Goal: Information Seeking & Learning: Learn about a topic

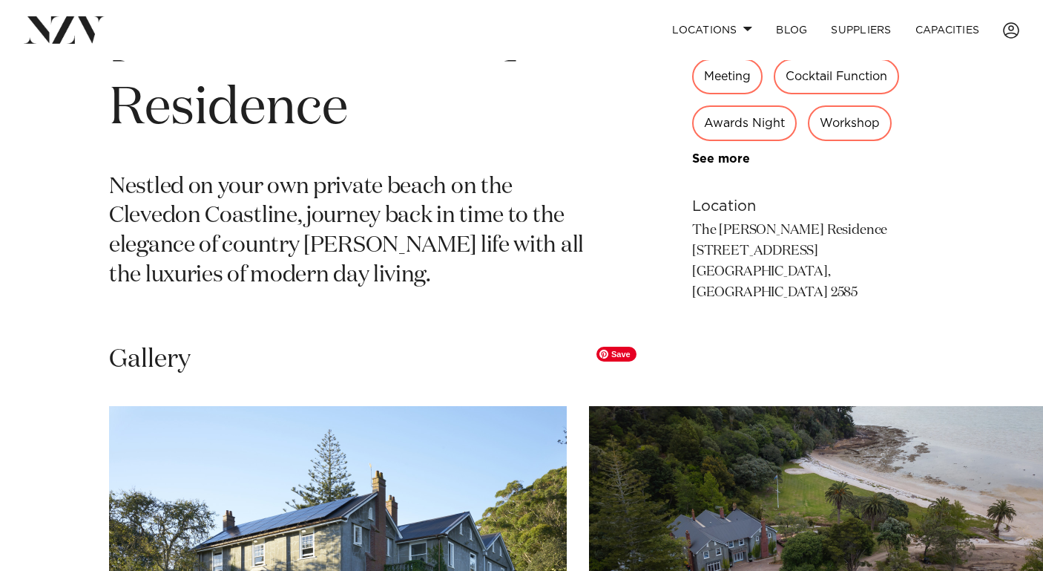
scroll to position [665, 0]
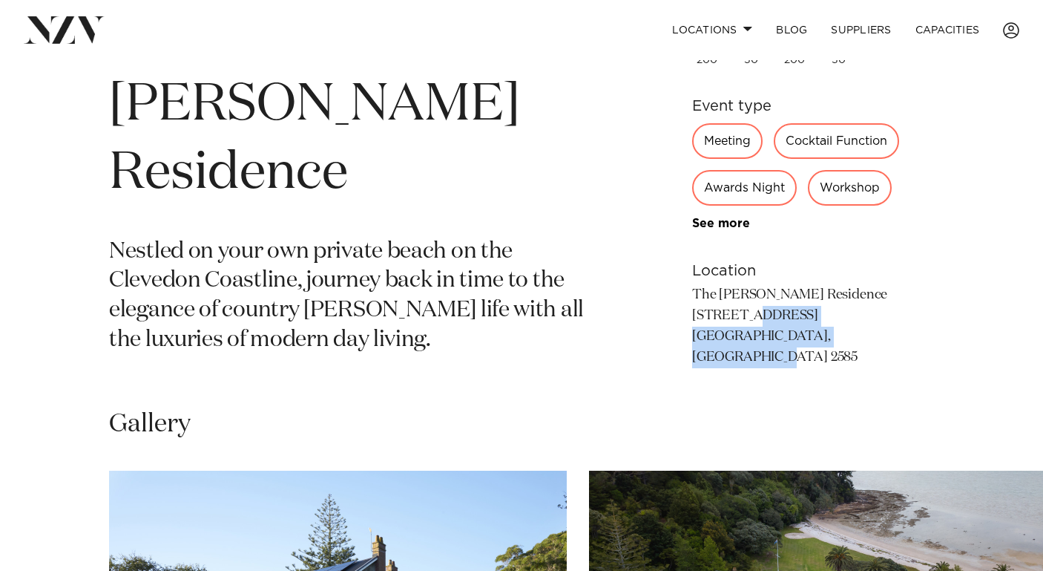
drag, startPoint x: 844, startPoint y: 286, endPoint x: 694, endPoint y: 268, distance: 151.7
click at [694, 285] on p "The [PERSON_NAME] Residence [STREET_ADDRESS] [GEOGRAPHIC_DATA], [GEOGRAPHIC_DAT…" at bounding box center [813, 326] width 242 height 83
copy p "[STREET_ADDRESS]"
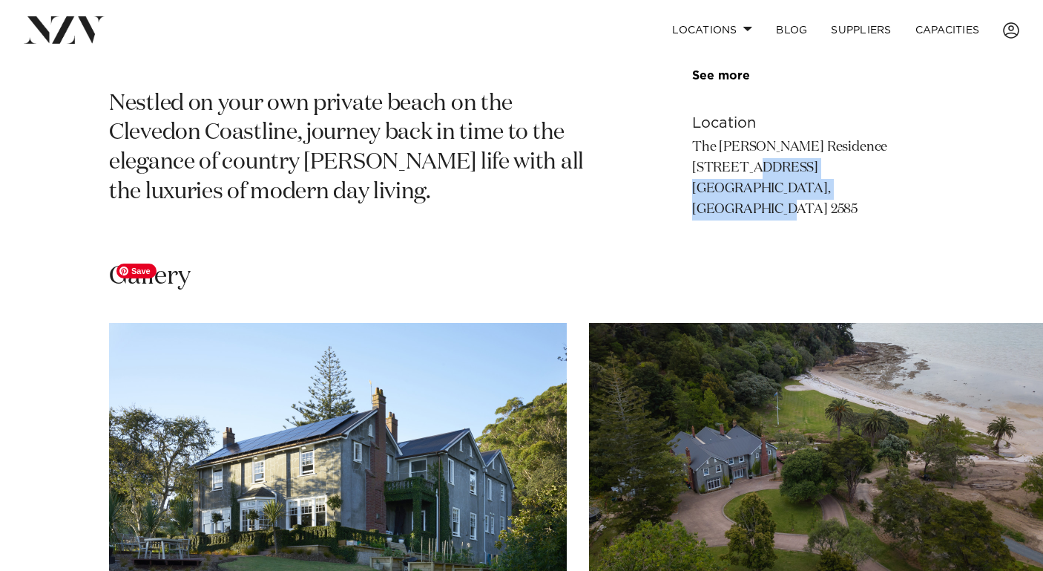
scroll to position [810, 0]
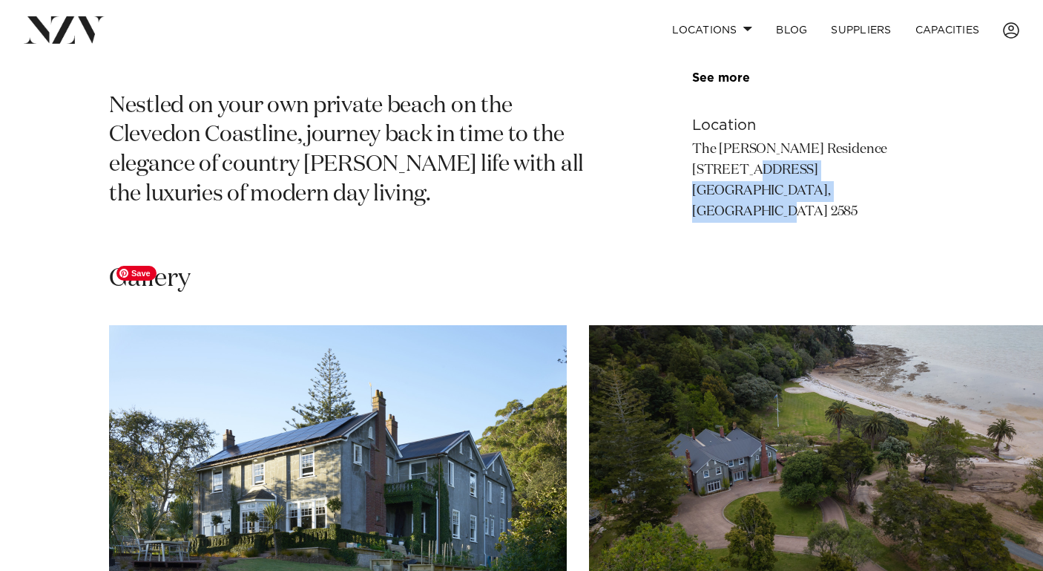
click at [426, 414] on img "1 / 25" at bounding box center [338, 493] width 458 height 336
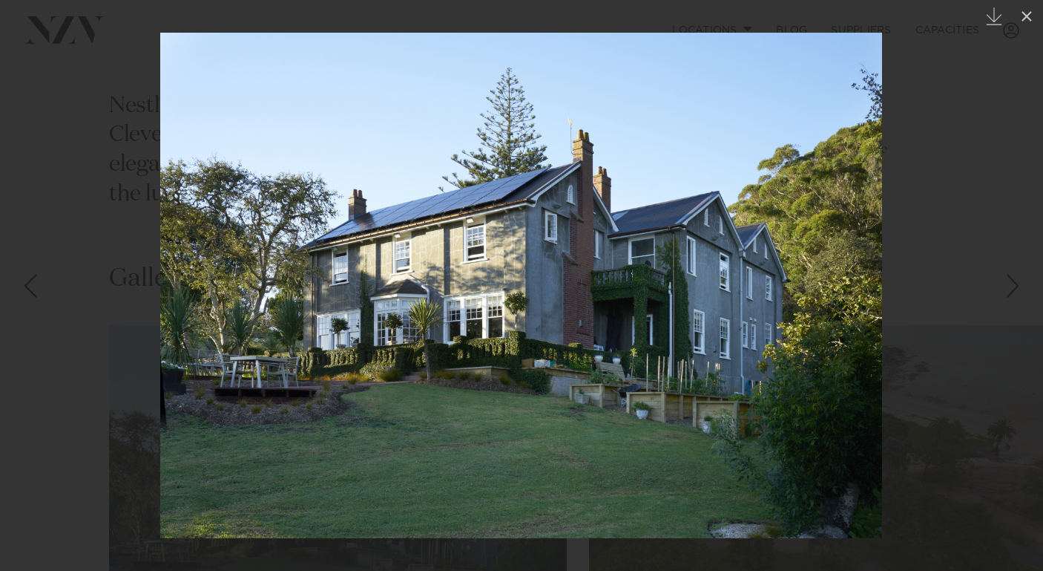
click at [105, 290] on div at bounding box center [521, 285] width 1043 height 571
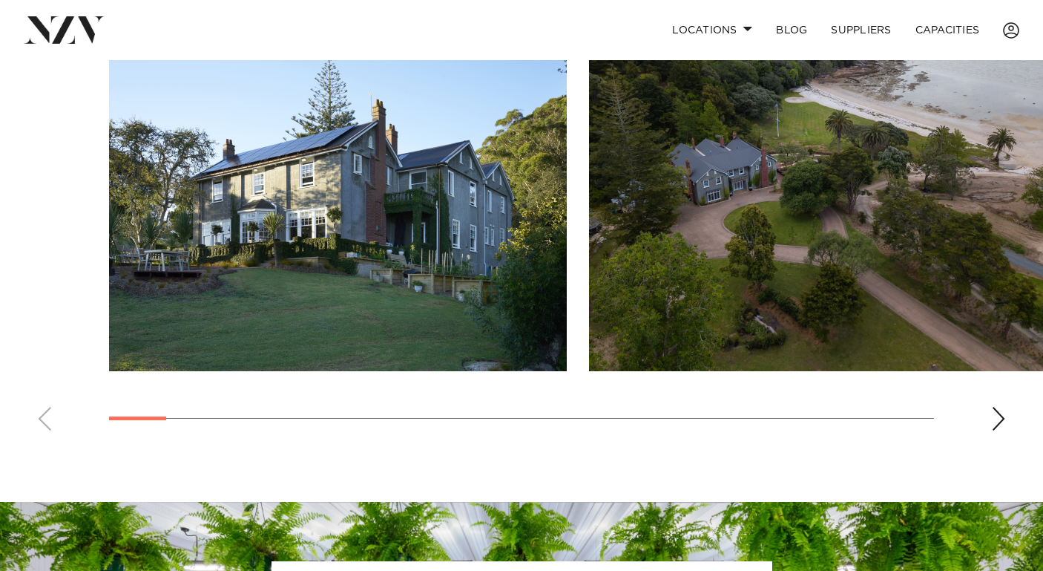
scroll to position [1038, 0]
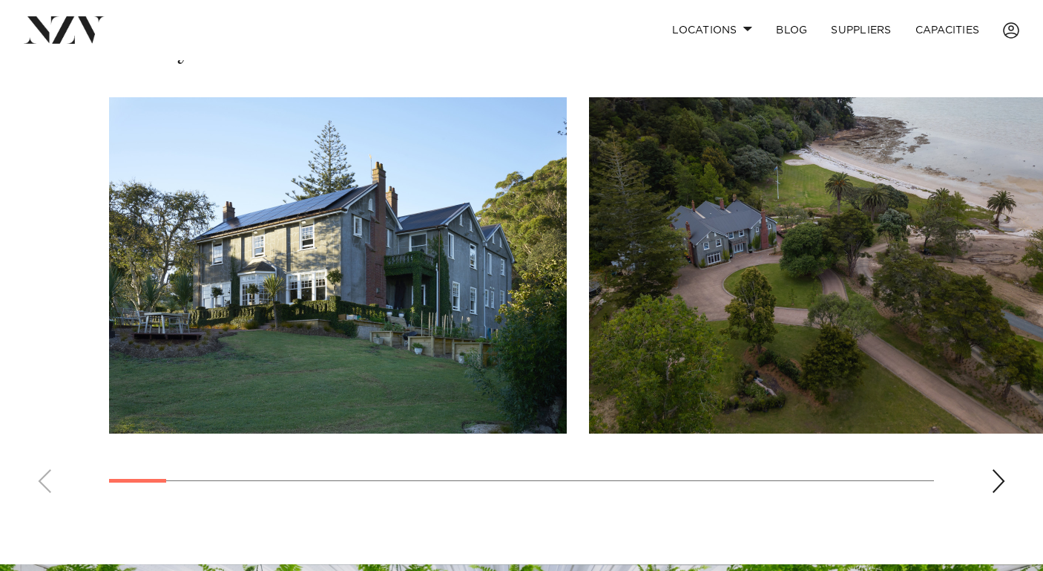
click at [991, 469] on div "Next slide" at bounding box center [998, 481] width 15 height 24
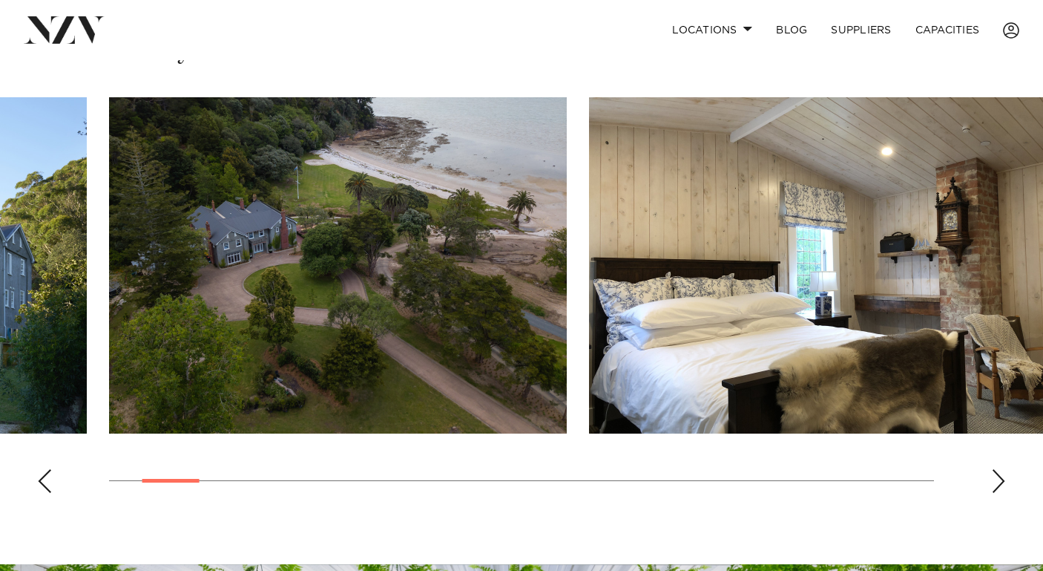
click at [991, 469] on div "Next slide" at bounding box center [998, 481] width 15 height 24
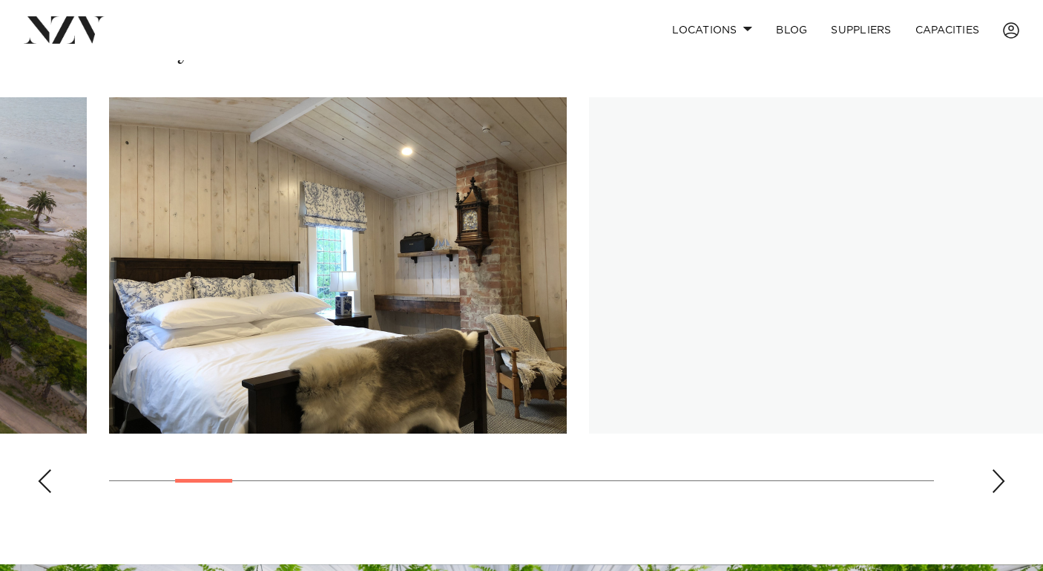
click at [991, 469] on div "Next slide" at bounding box center [998, 481] width 15 height 24
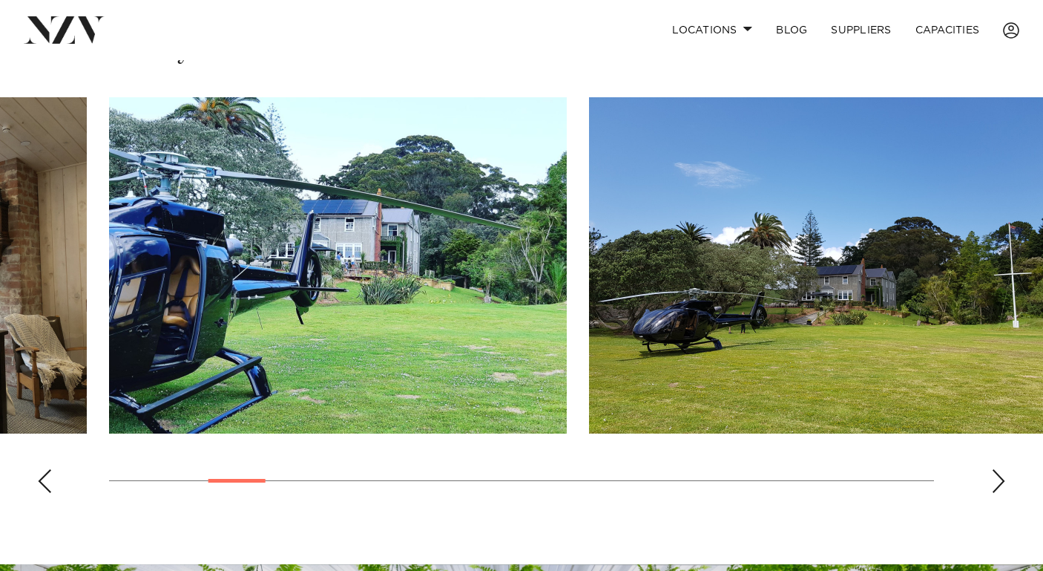
click at [992, 469] on div "Next slide" at bounding box center [998, 481] width 15 height 24
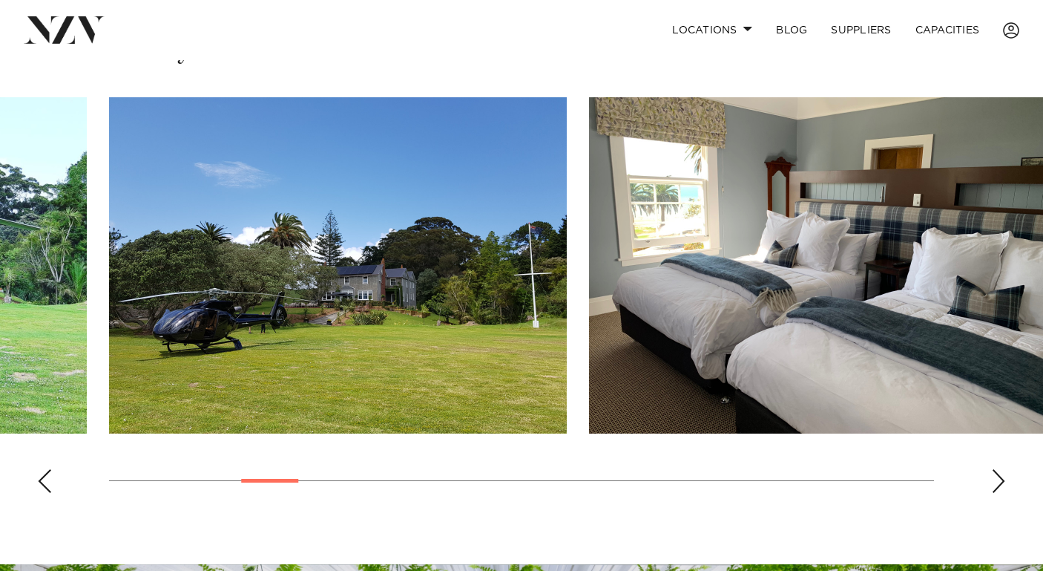
click at [992, 469] on div "Next slide" at bounding box center [998, 481] width 15 height 24
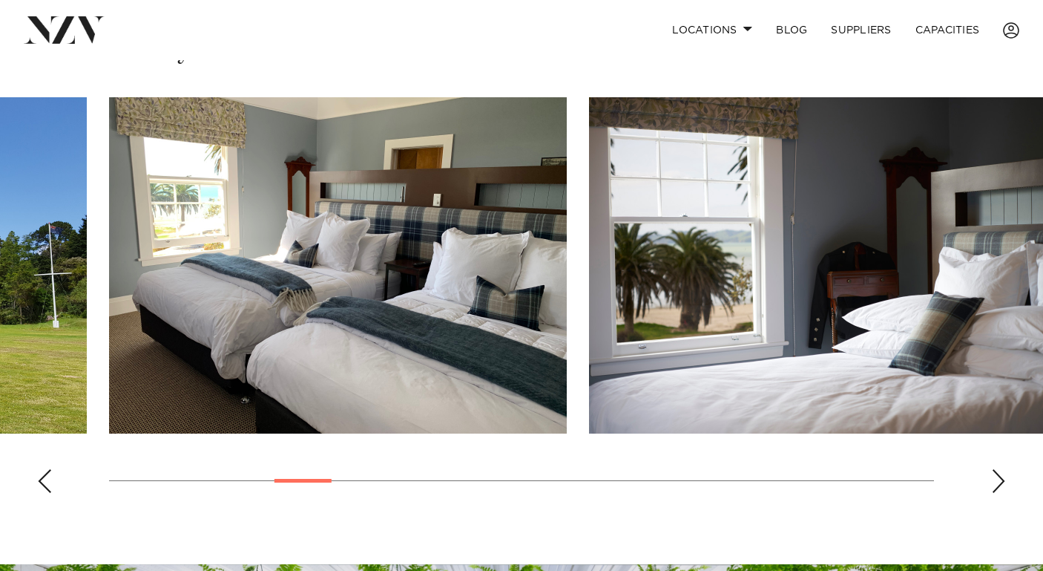
click at [992, 469] on div "Next slide" at bounding box center [998, 481] width 15 height 24
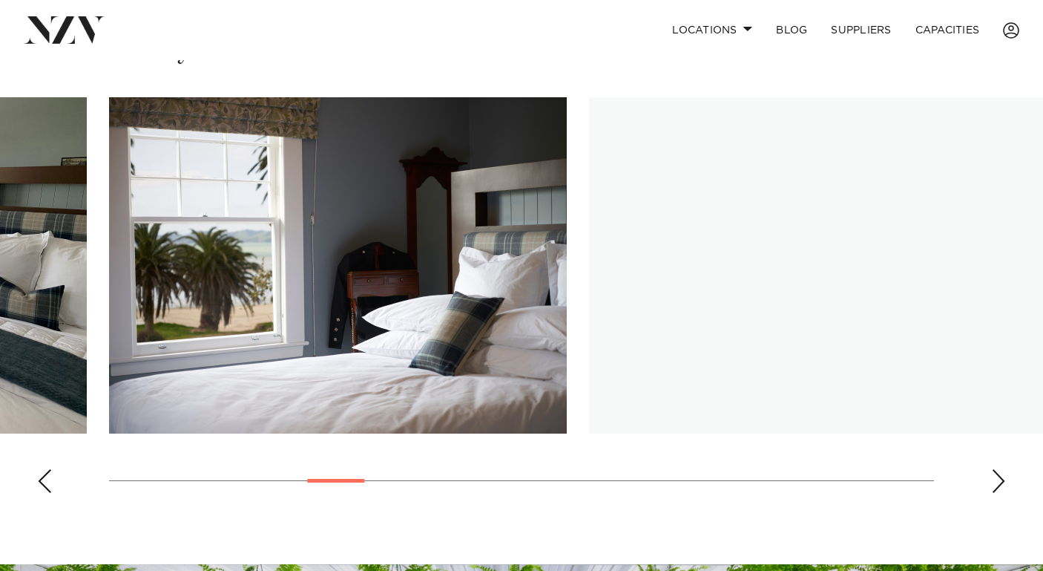
click at [992, 469] on div "Next slide" at bounding box center [998, 481] width 15 height 24
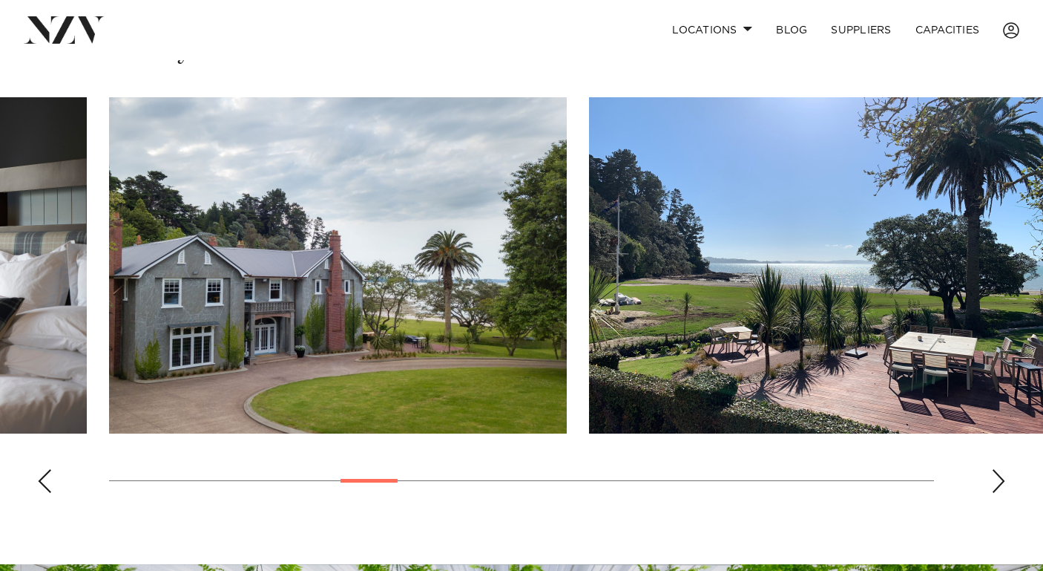
click at [992, 469] on div "Next slide" at bounding box center [998, 481] width 15 height 24
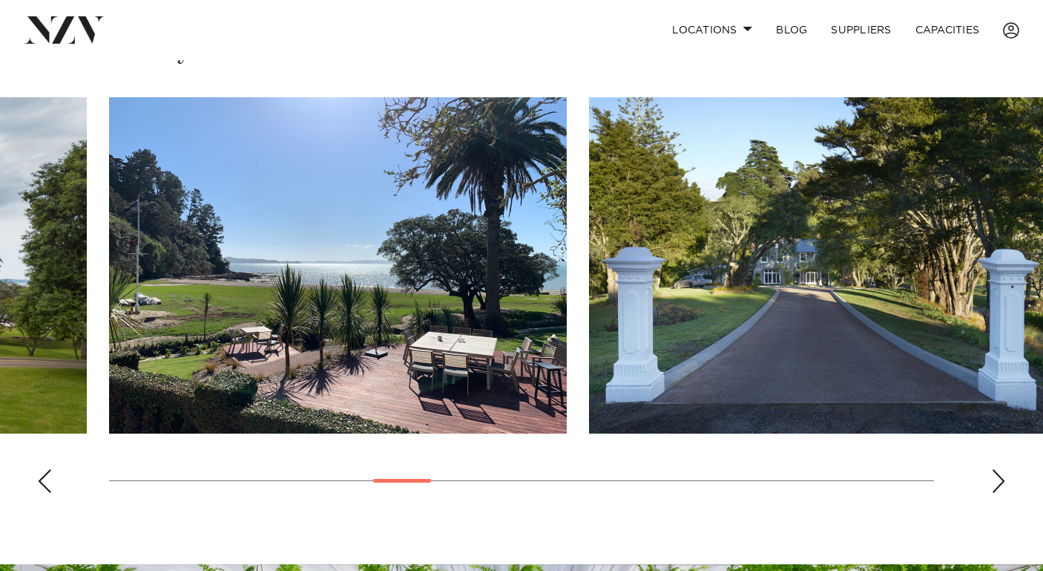
click at [992, 469] on div "Next slide" at bounding box center [998, 481] width 15 height 24
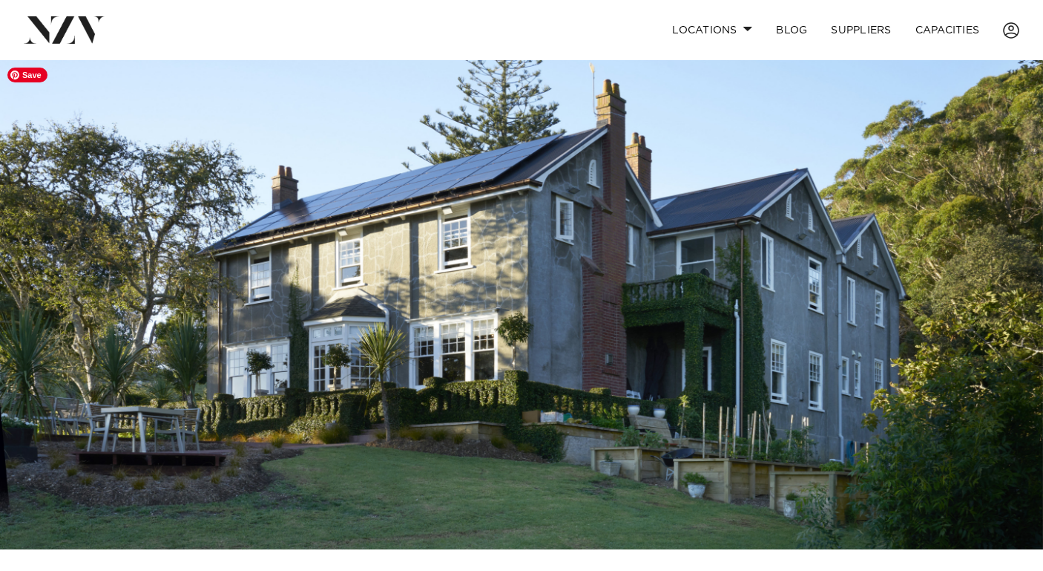
click at [494, 272] on img at bounding box center [521, 304] width 1043 height 489
drag, startPoint x: 436, startPoint y: 329, endPoint x: 680, endPoint y: 1, distance: 409.3
